Goal: Obtain resource: Download file/media

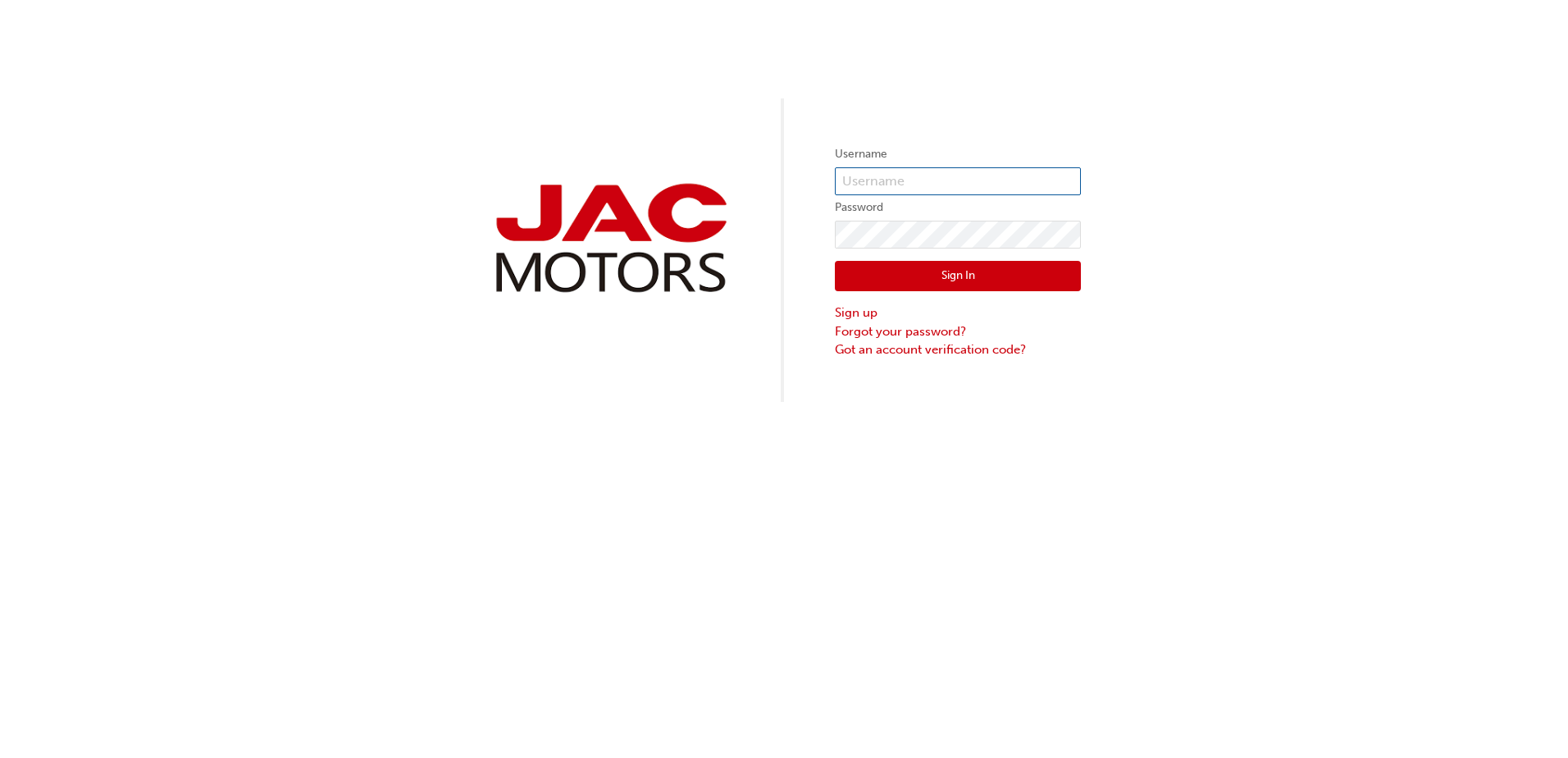
type input "DG0348"
click at [945, 271] on button "Sign In" at bounding box center [958, 276] width 246 height 31
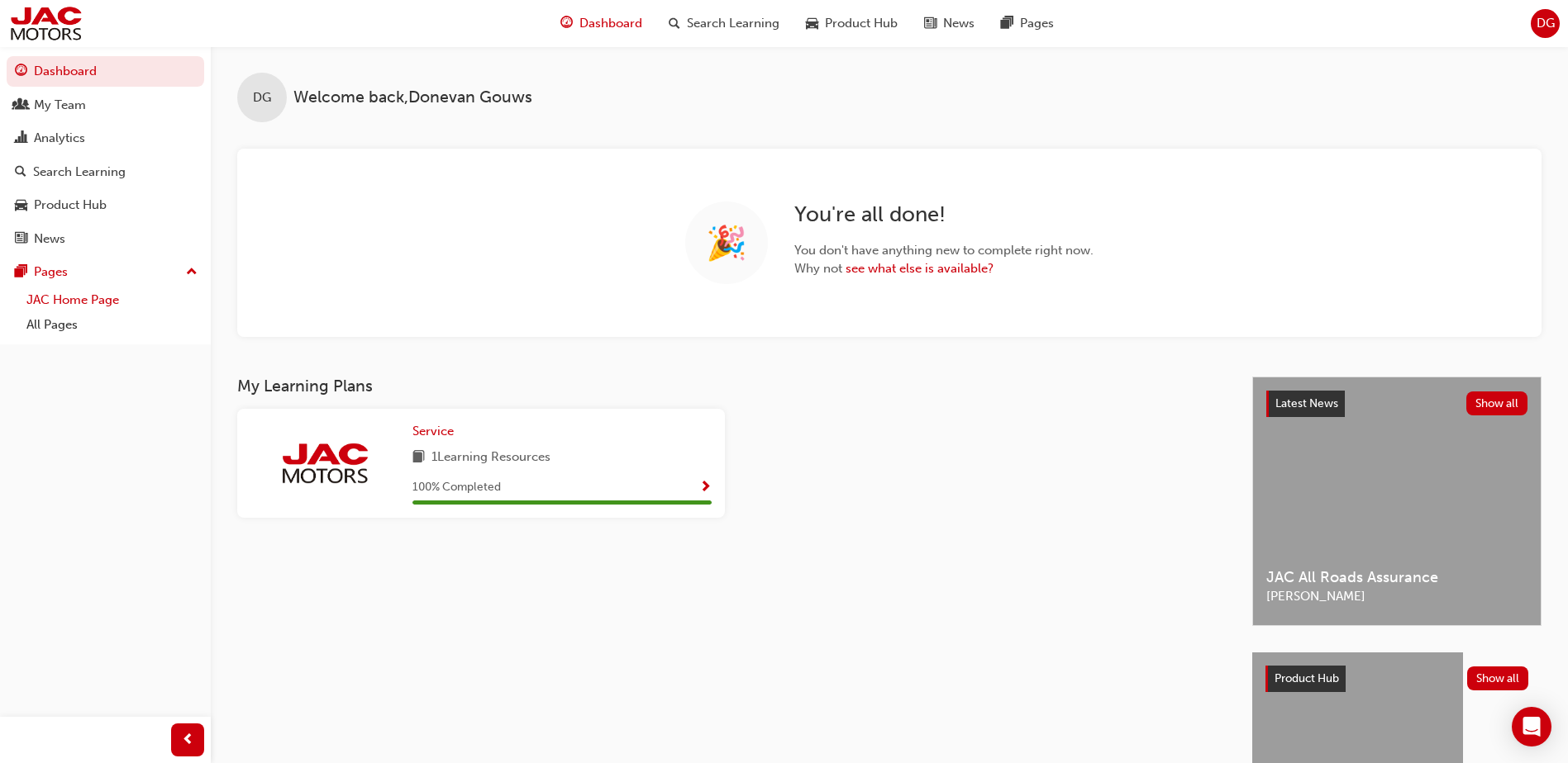
click at [80, 299] on link "JAC Home Page" at bounding box center [112, 300] width 184 height 26
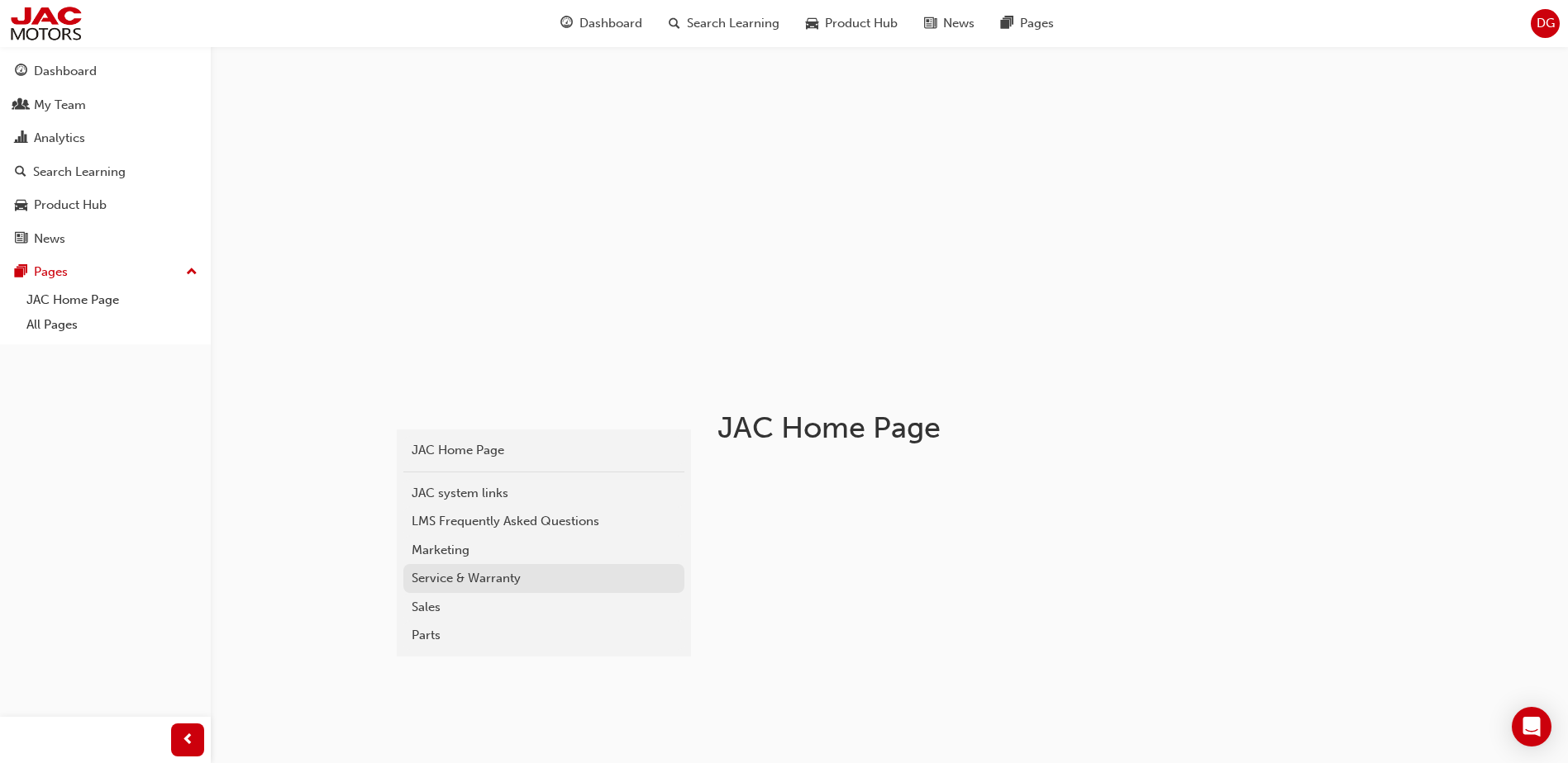
click at [451, 584] on div "Service & Warranty" at bounding box center [544, 579] width 264 height 19
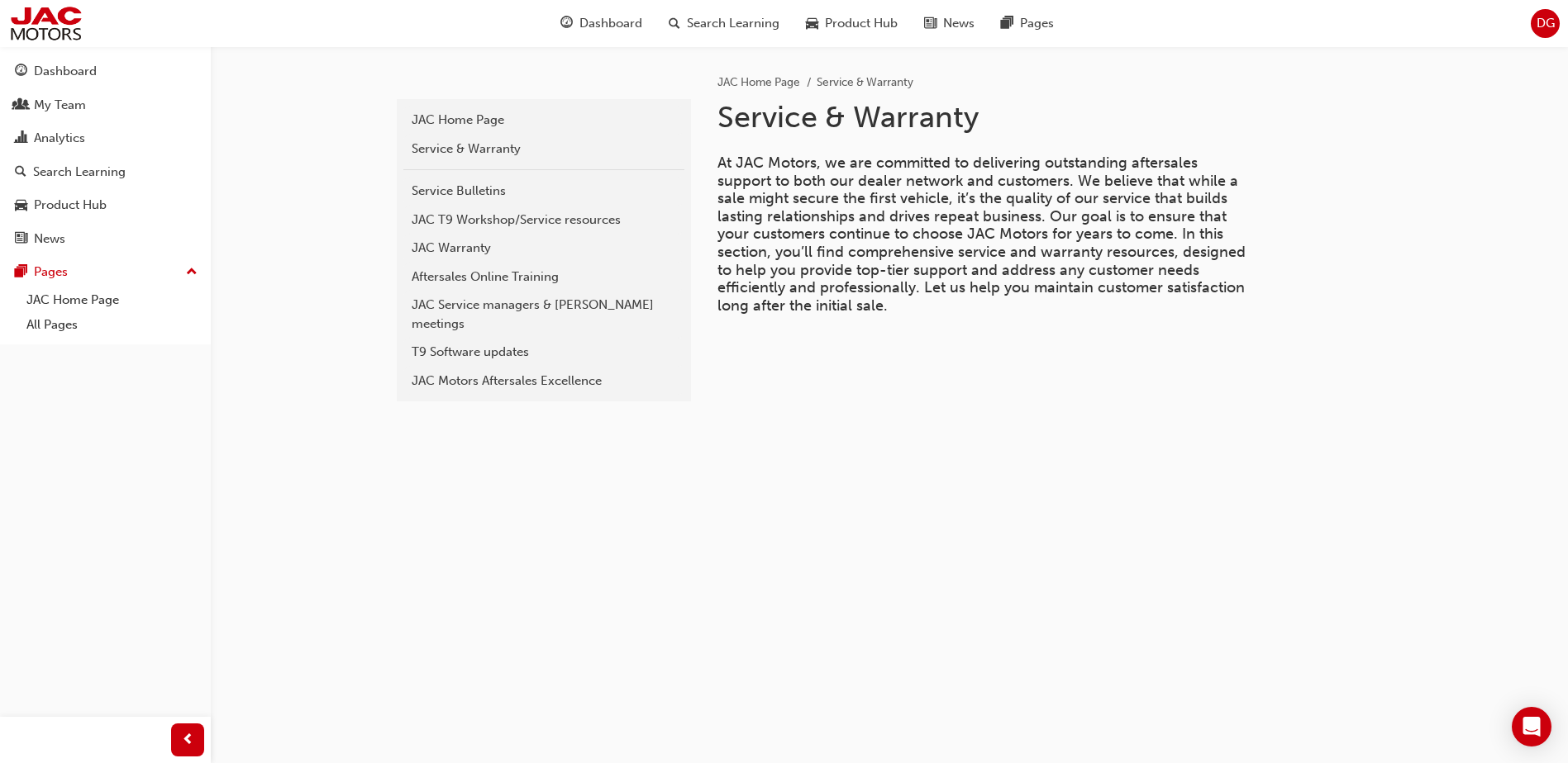
click at [476, 343] on div "T9 Software updates" at bounding box center [544, 352] width 264 height 19
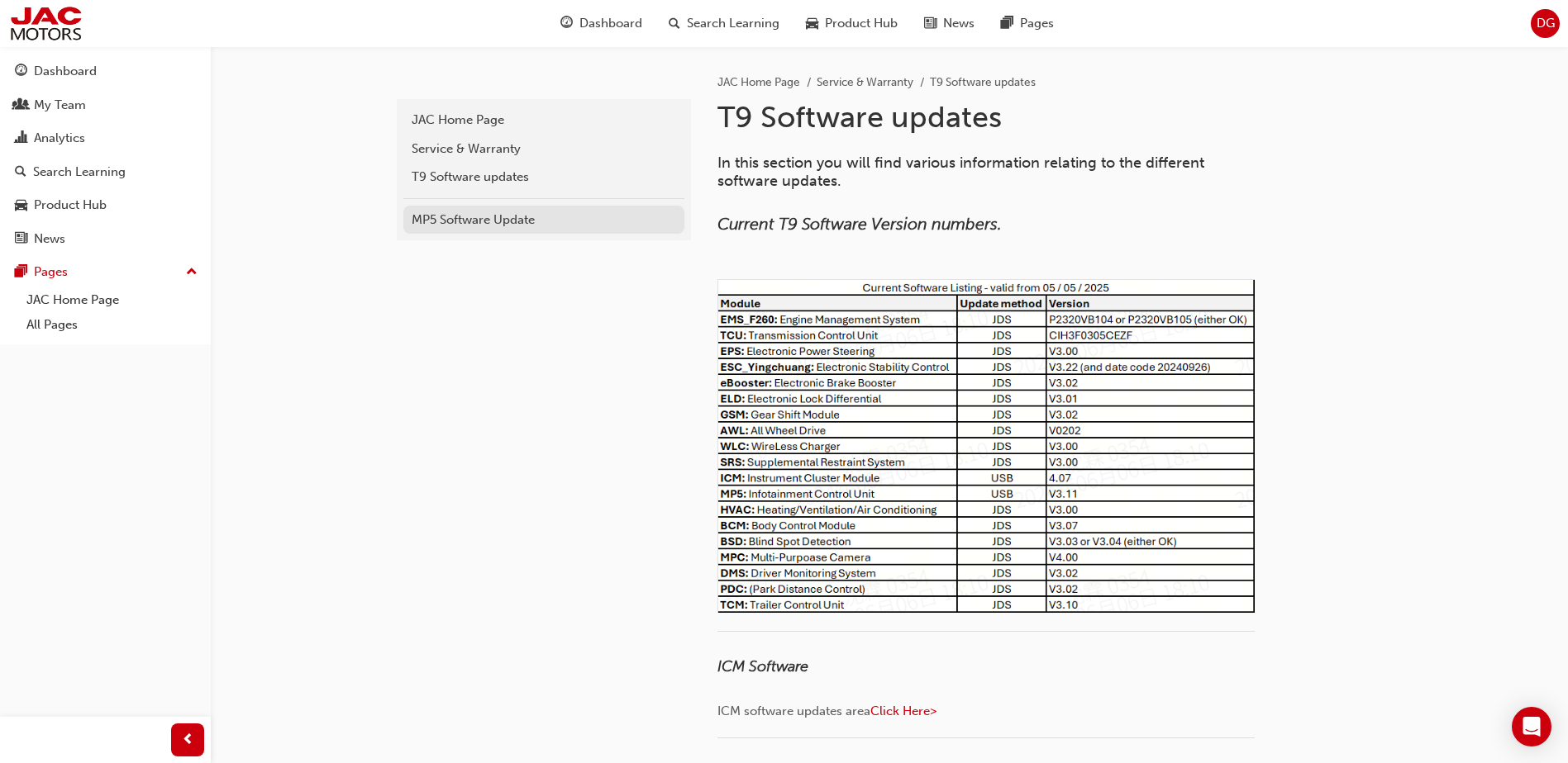
click at [470, 222] on div "MP5 Software Update" at bounding box center [544, 220] width 264 height 19
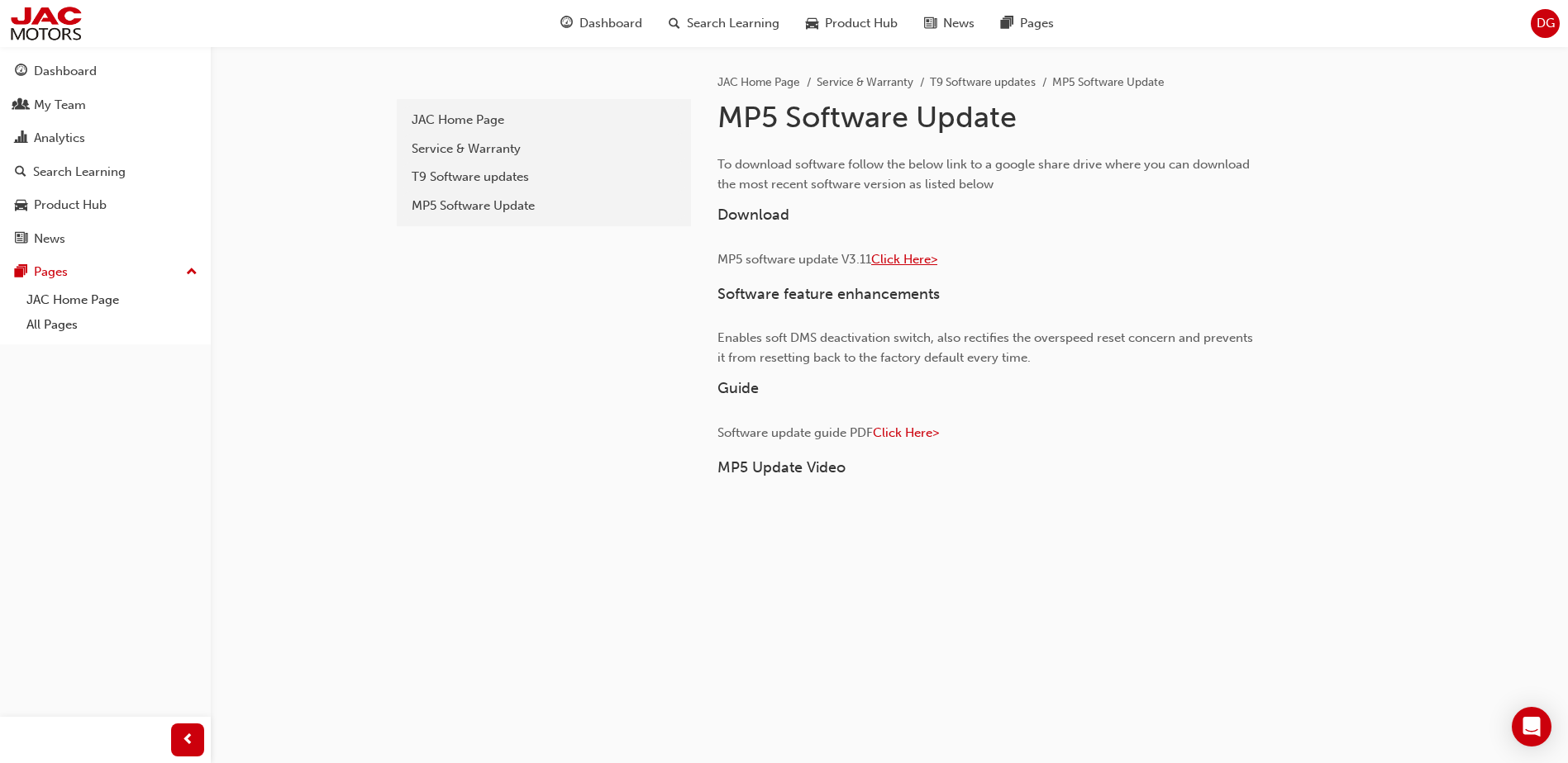
click at [907, 252] on span "Click Here>" at bounding box center [904, 259] width 66 height 15
